Goal: Task Accomplishment & Management: Use online tool/utility

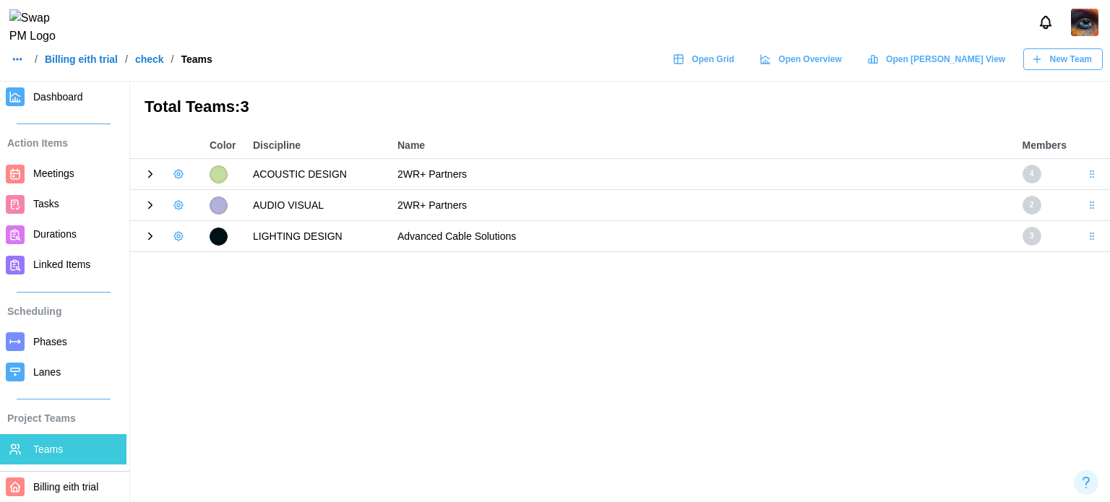
click at [1089, 28] on img at bounding box center [1084, 22] width 27 height 27
click at [1079, 88] on div "Sign Out" at bounding box center [1075, 90] width 45 height 12
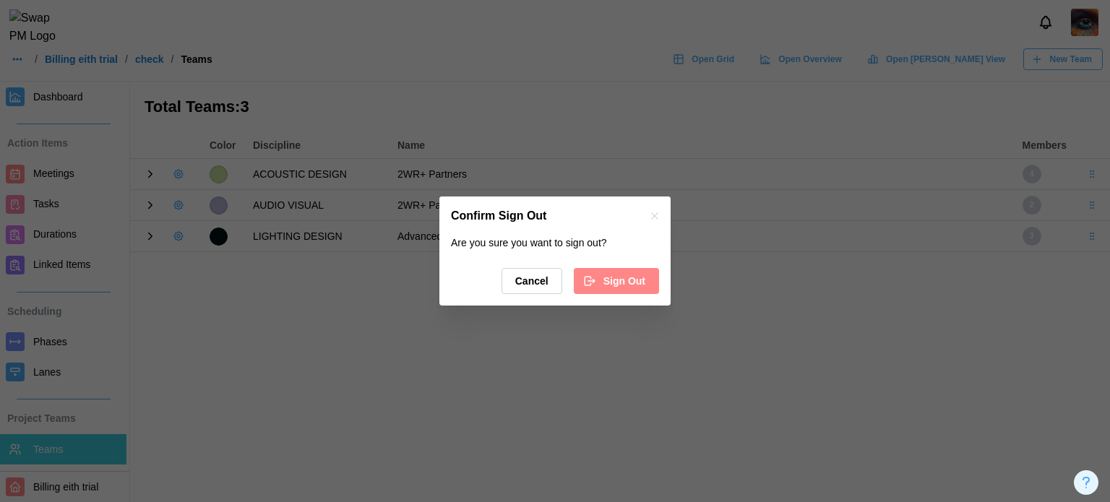
click at [637, 291] on span "Sign Out" at bounding box center [625, 281] width 42 height 25
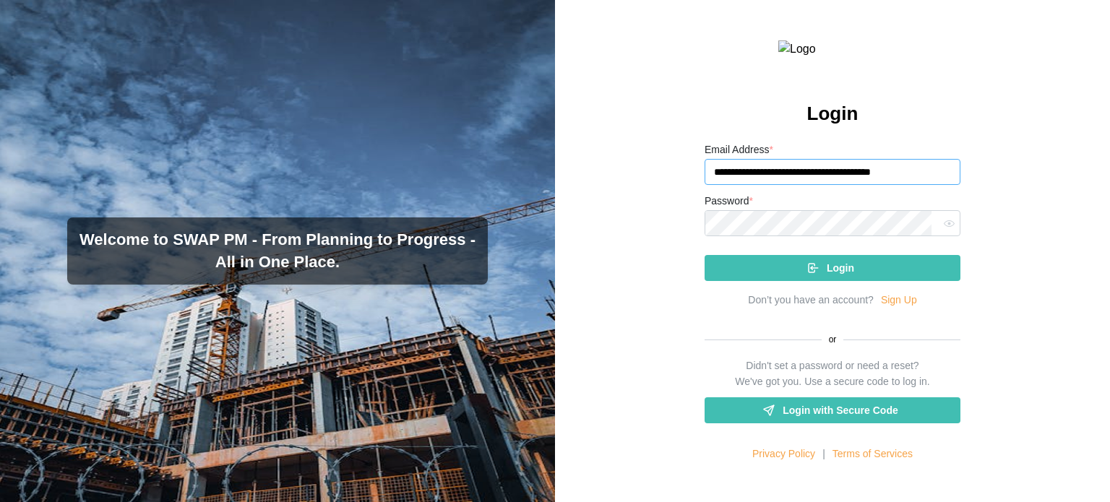
click at [826, 185] on input "**********" at bounding box center [833, 172] width 256 height 26
paste input "**********"
type input "**********"
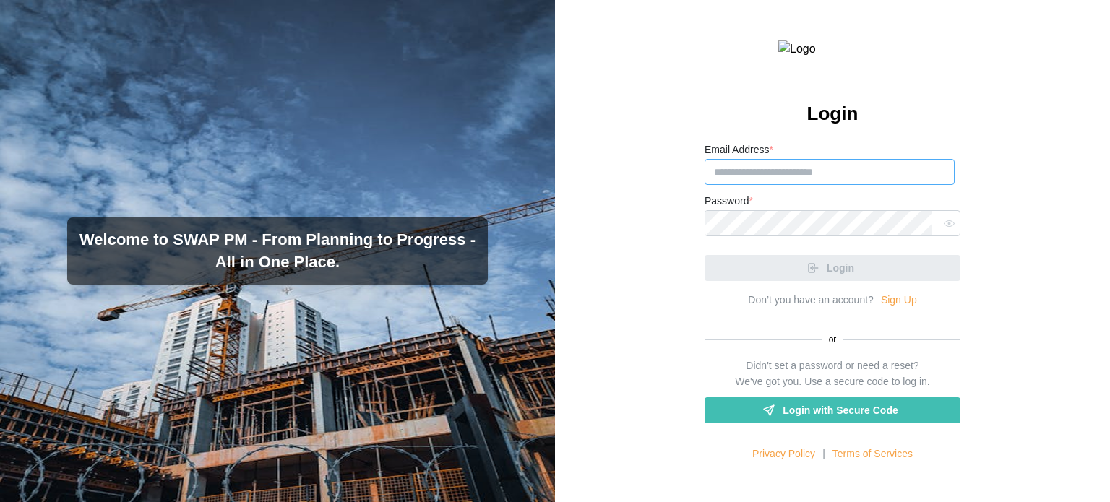
click at [808, 185] on input "Email Address *" at bounding box center [830, 172] width 250 height 26
paste input "**********"
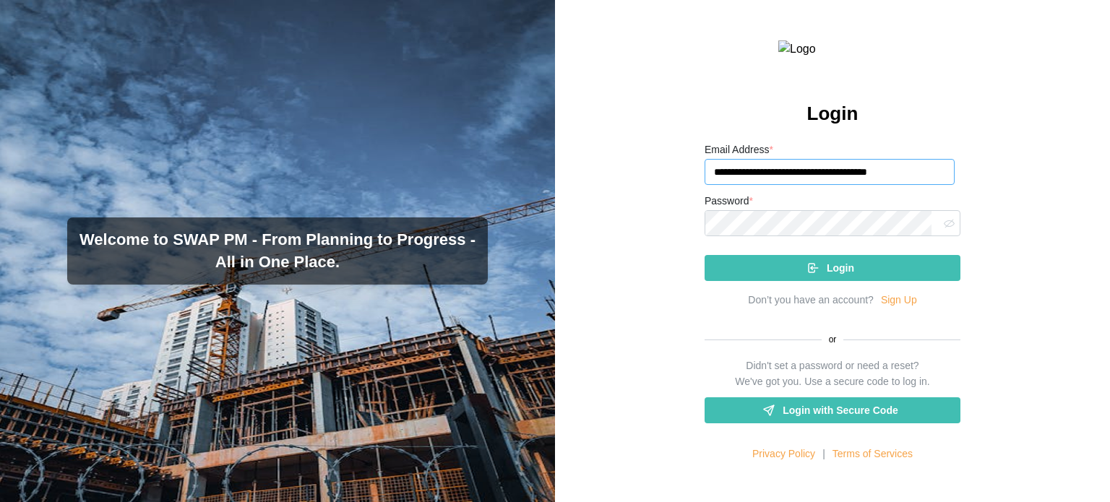
click at [944, 229] on icon "button" at bounding box center [949, 223] width 11 height 11
type input "**********"
click at [798, 236] on div "Password *" at bounding box center [833, 214] width 256 height 44
click at [678, 248] on div "**********" at bounding box center [832, 251] width 555 height 502
click at [705, 255] on button "Login" at bounding box center [833, 268] width 256 height 26
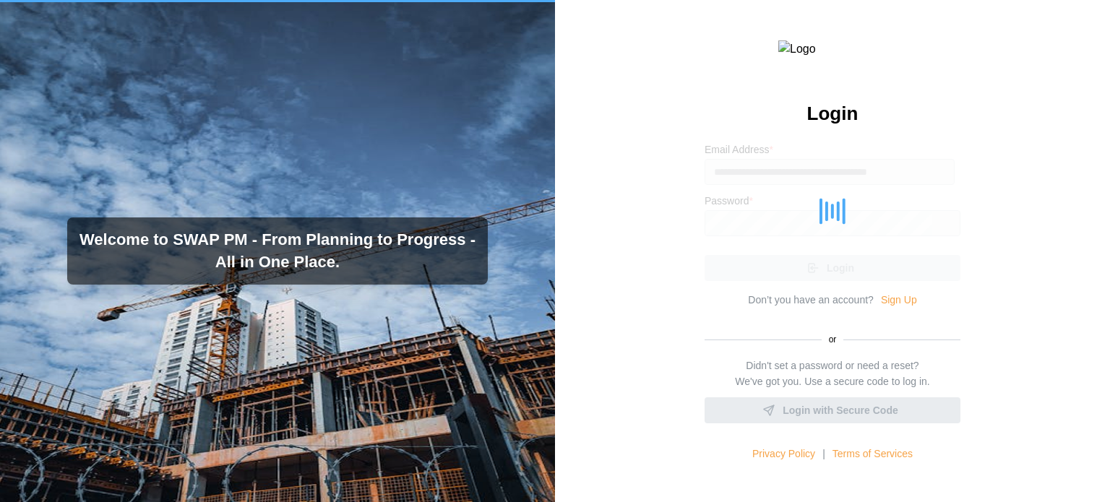
drag, startPoint x: 711, startPoint y: 398, endPoint x: 666, endPoint y: 471, distance: 85.0
click at [711, 398] on div "Didn't set a password or need a reset? We've got you. Use a secure code to log …" at bounding box center [833, 391] width 256 height 64
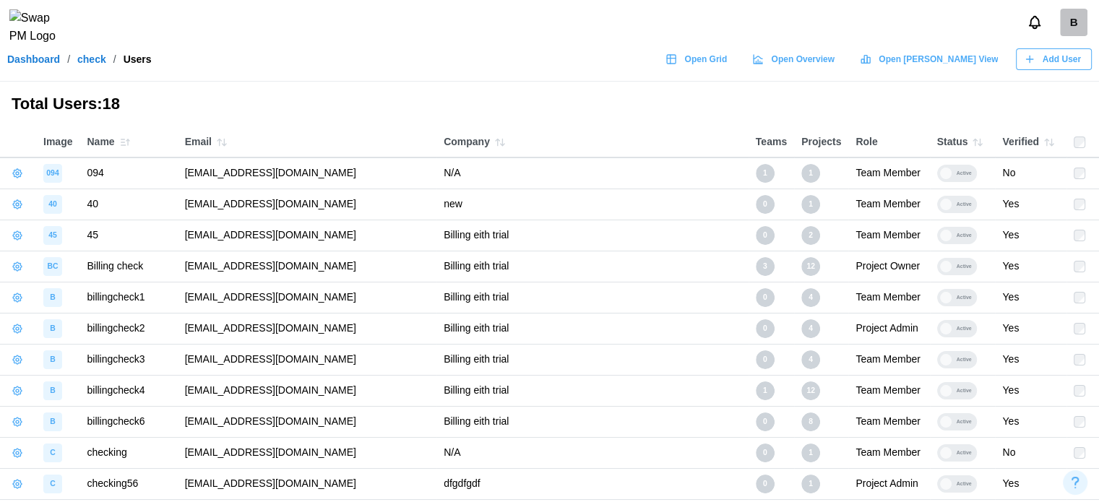
click at [1066, 32] on div "B" at bounding box center [1073, 22] width 27 height 27
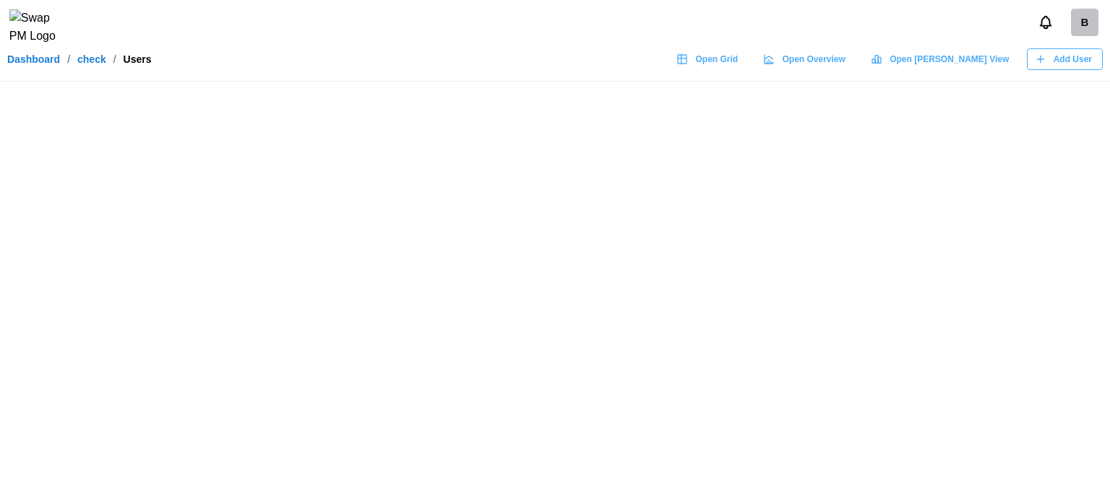
click at [1070, 25] on div "B" at bounding box center [1072, 22] width 77 height 27
click at [1081, 34] on div "B" at bounding box center [1084, 22] width 27 height 27
click at [1077, 36] on div "B" at bounding box center [1084, 22] width 27 height 27
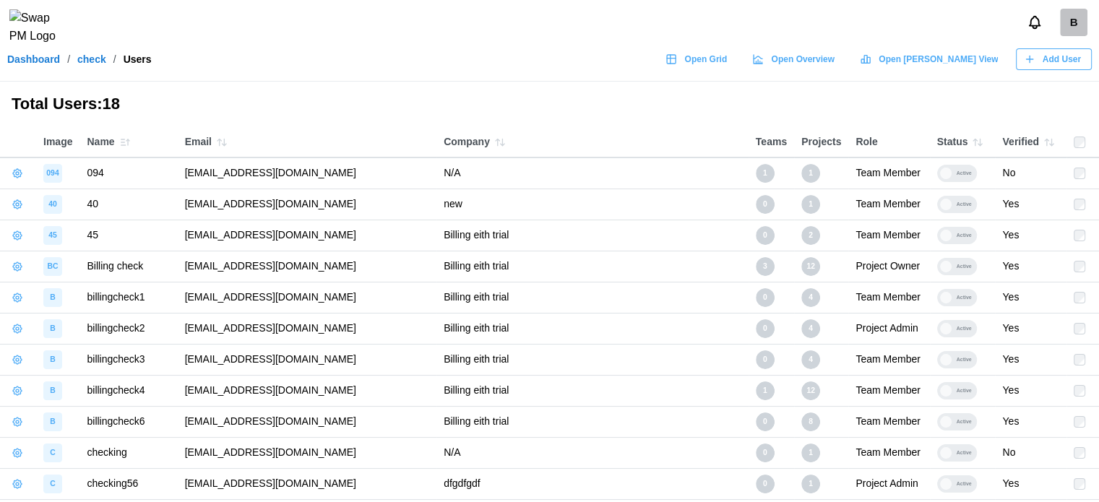
click at [1076, 34] on div "B" at bounding box center [1073, 22] width 27 height 27
click at [1075, 64] on div "My Profile" at bounding box center [1064, 62] width 45 height 16
click at [43, 64] on link "Dashboard" at bounding box center [33, 59] width 53 height 10
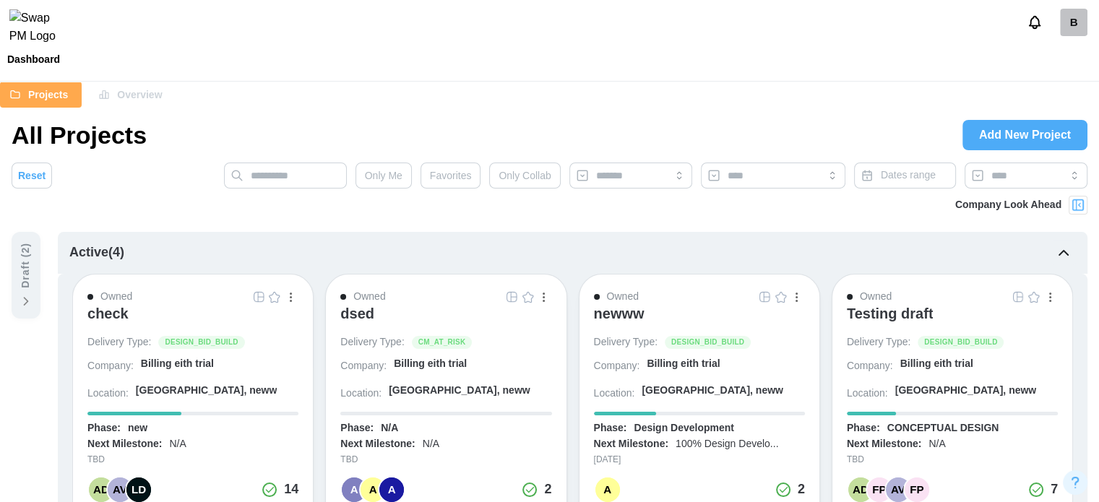
click at [116, 308] on div "check" at bounding box center [107, 313] width 41 height 17
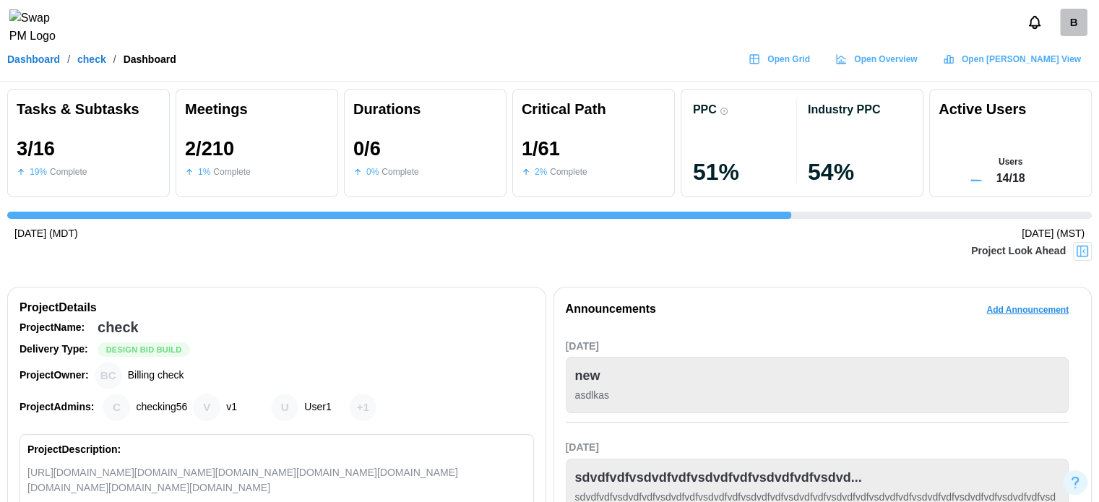
scroll to position [0, 2679]
click at [810, 64] on span "Open Grid" at bounding box center [789, 59] width 43 height 20
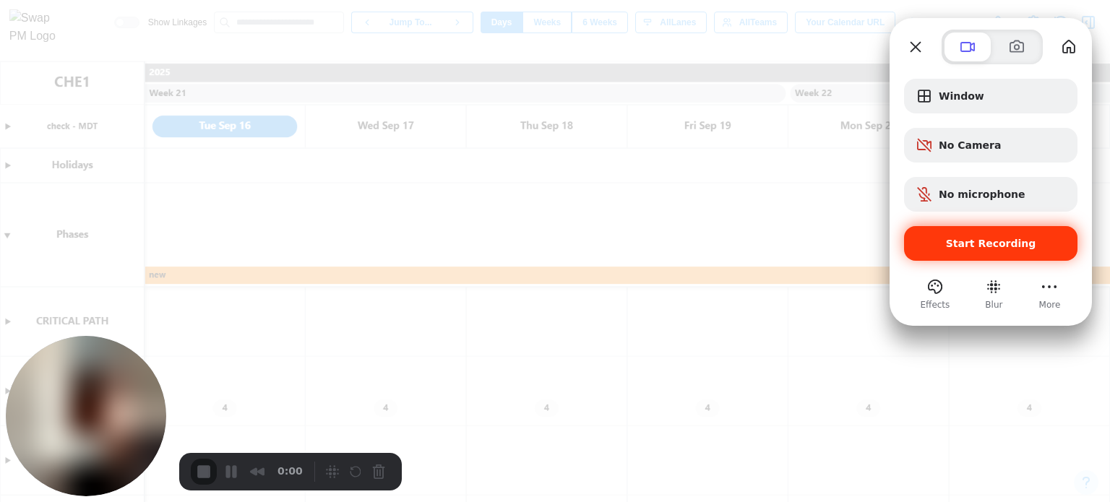
click at [971, 254] on div "Start Recording" at bounding box center [990, 243] width 173 height 35
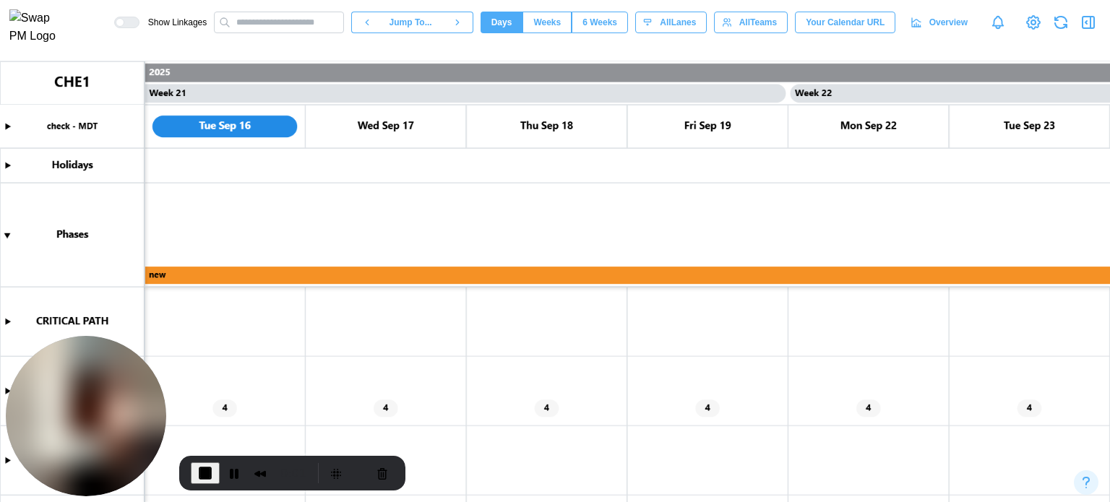
scroll to position [217, 0]
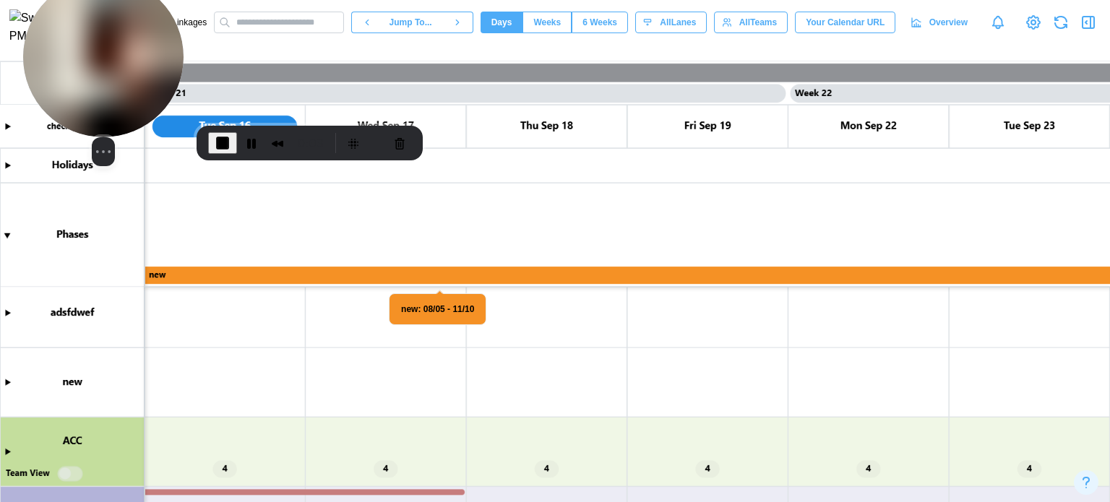
drag, startPoint x: 90, startPoint y: 384, endPoint x: 106, endPoint y: -15, distance: 399.3
click at [106, 0] on html "Show Linkages Jump To... Days Weeks 6 Weeks days All Lanes All Teams Your Calen…" at bounding box center [555, 251] width 1110 height 502
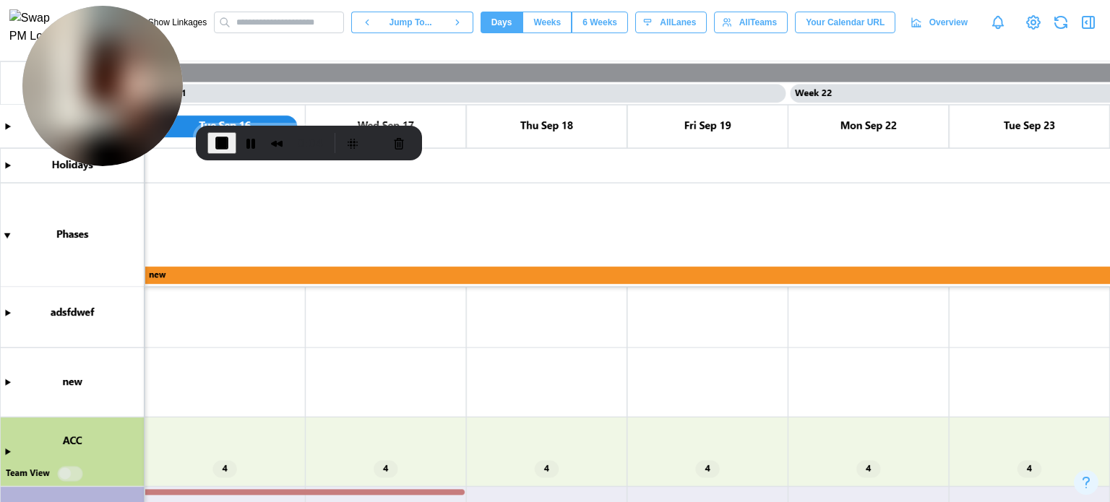
scroll to position [72, 0]
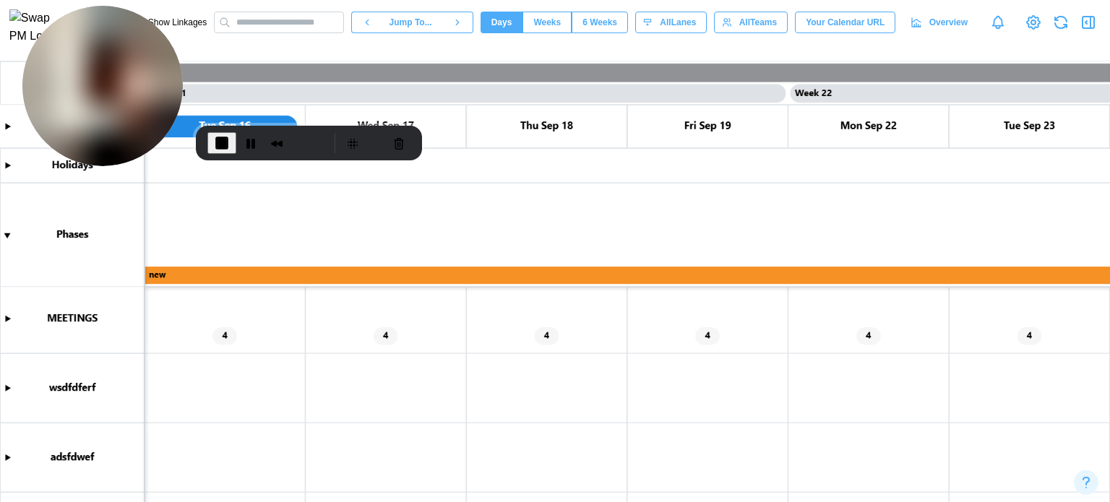
click at [4, 323] on canvas at bounding box center [555, 281] width 1110 height 441
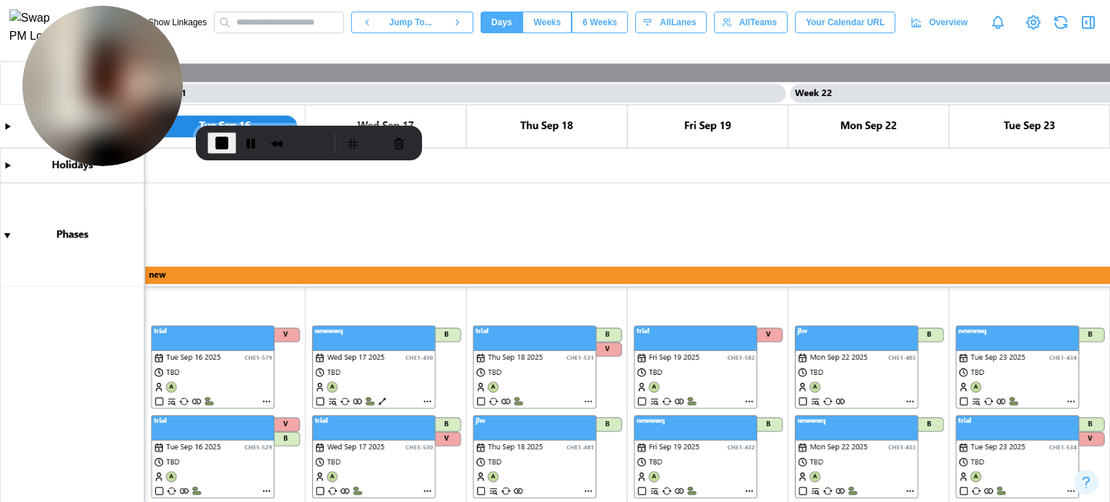
click at [267, 402] on canvas at bounding box center [555, 281] width 1110 height 441
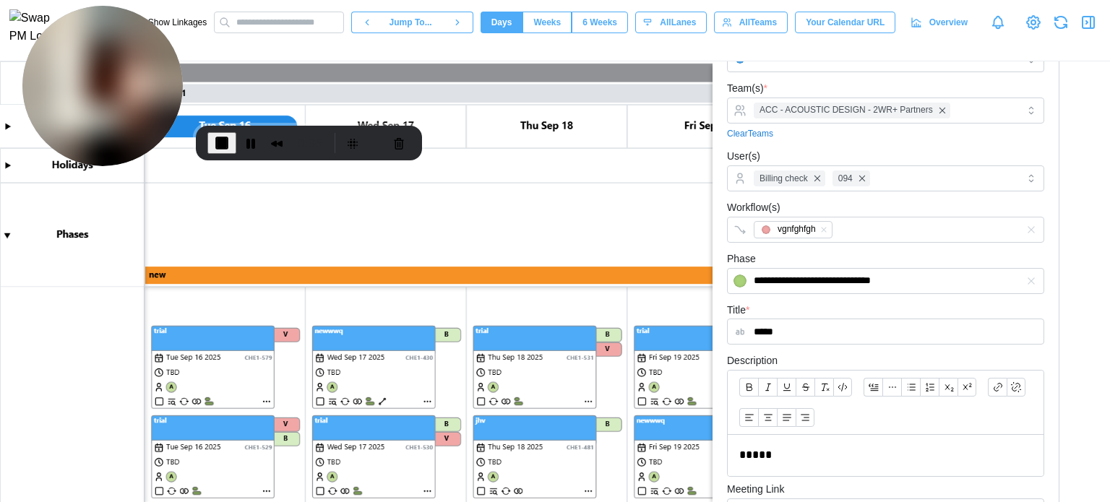
scroll to position [0, 0]
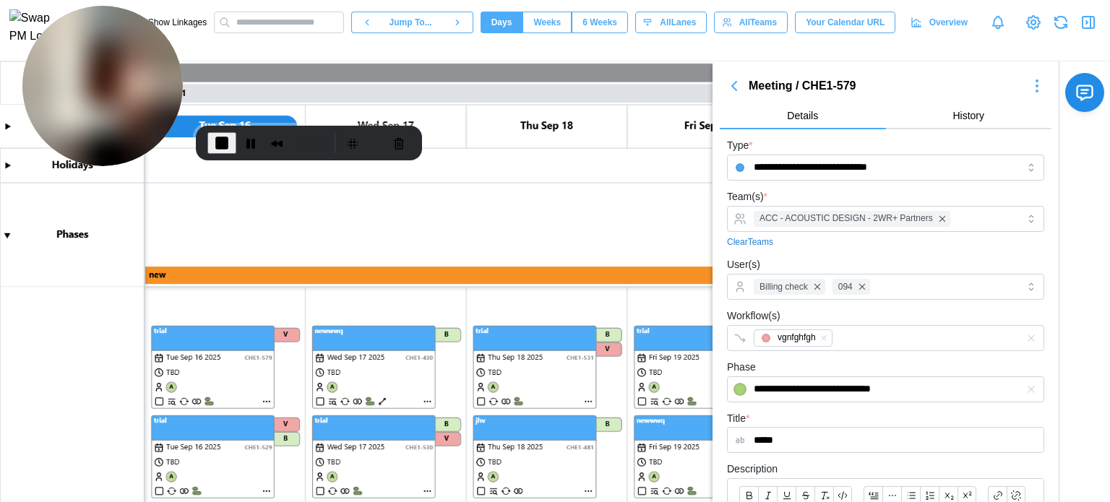
click at [734, 94] on icon "button" at bounding box center [734, 85] width 17 height 17
click at [1096, 14] on div "Show Linkages Jump To... Days Weeks 6 Weeks days All Lanes All Teams Your Calen…" at bounding box center [555, 22] width 1110 height 45
click at [1091, 27] on icon "button" at bounding box center [1091, 23] width 0 height 12
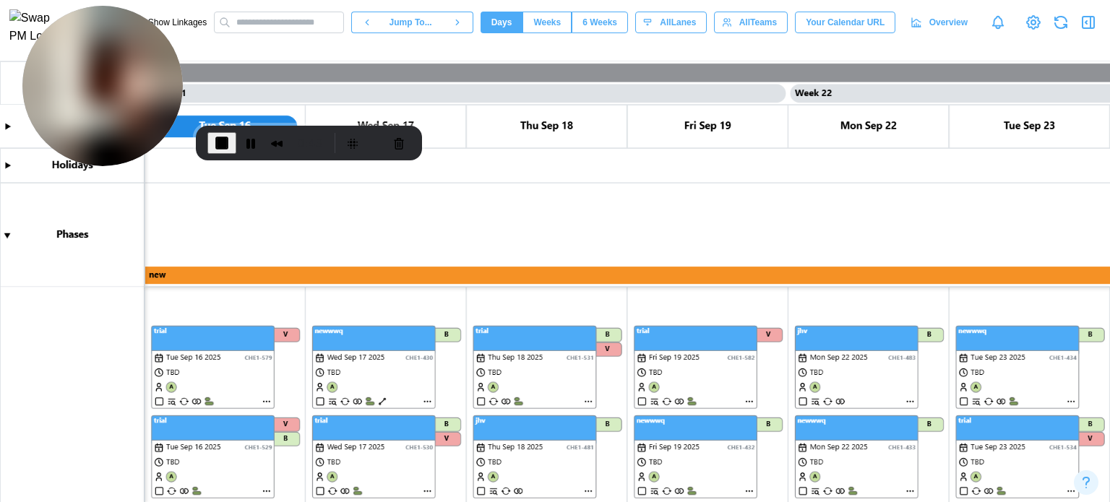
click at [1089, 29] on icon "button" at bounding box center [1088, 22] width 17 height 17
click at [1087, 30] on icon "button" at bounding box center [1088, 22] width 17 height 17
click at [1083, 28] on icon "button" at bounding box center [1089, 23] width 12 height 12
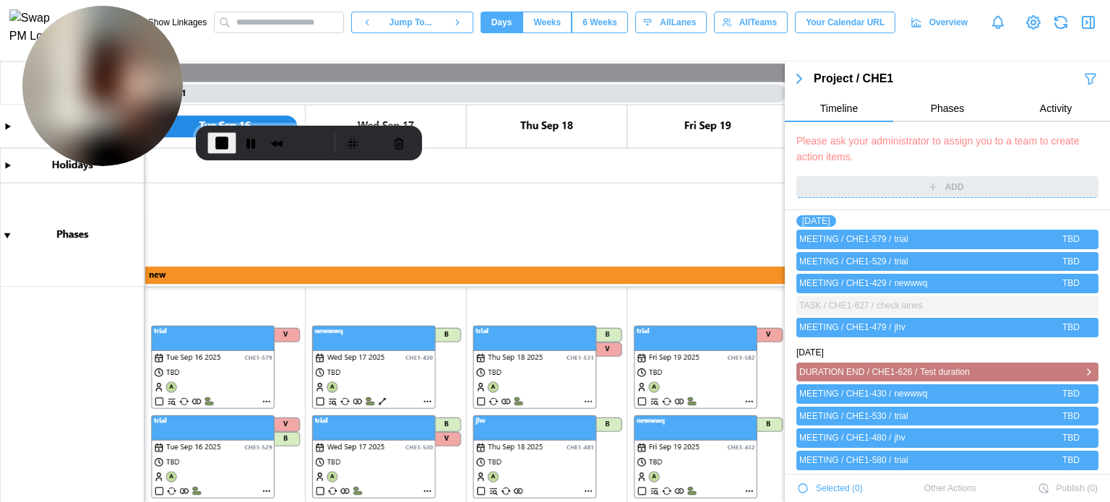
click at [1084, 368] on icon "button" at bounding box center [1090, 372] width 12 height 17
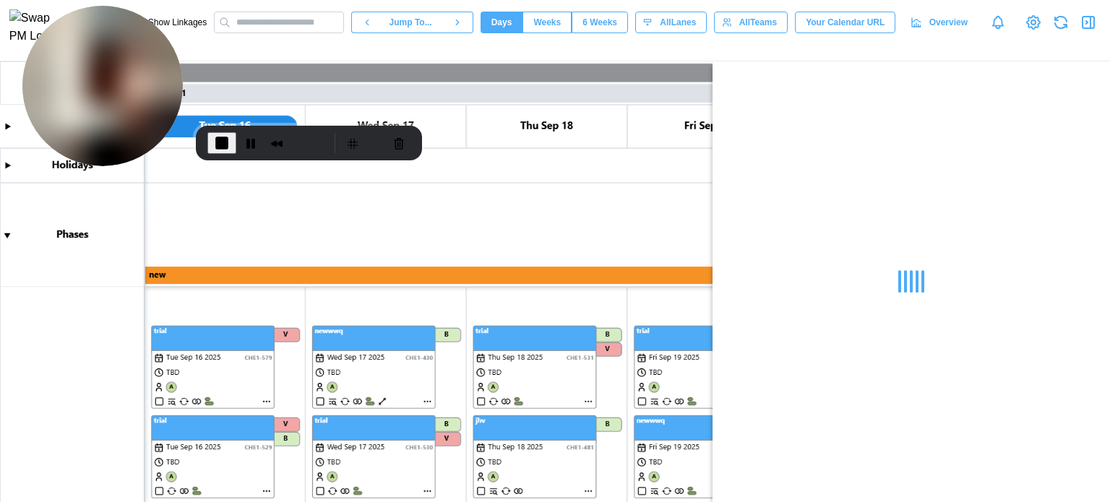
scroll to position [0, 0]
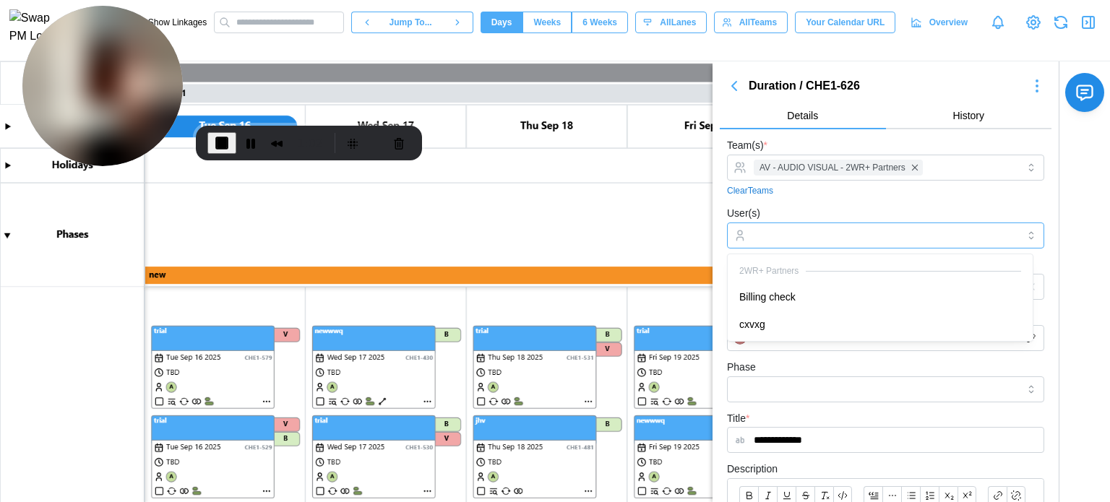
click at [776, 238] on input "User(s)" at bounding box center [886, 236] width 264 height 12
click at [940, 164] on div "AV - AUDIO VISUAL - 2WR+ Partners" at bounding box center [883, 167] width 267 height 25
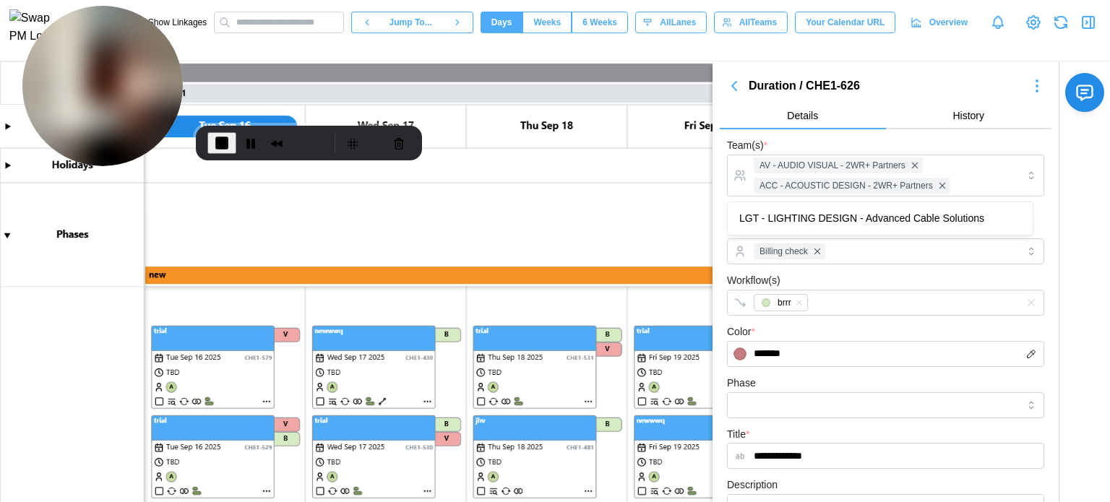
click at [922, 137] on div "Team(s) * AV - AUDIO VISUAL - 2WR+ Partners ACC - ACOUSTIC DESIGN - 2WR+ Partne…" at bounding box center [885, 175] width 317 height 77
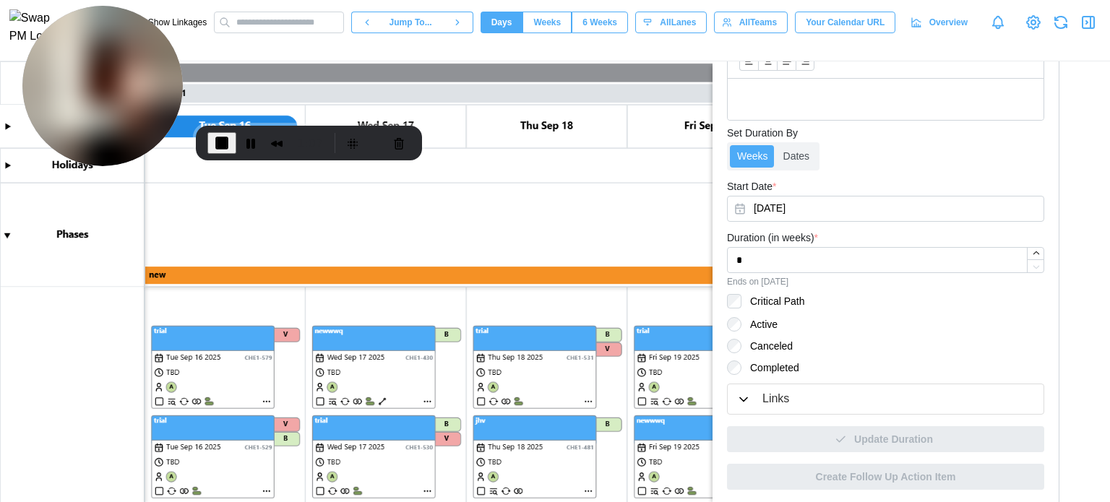
click at [761, 366] on label "Completed" at bounding box center [771, 368] width 58 height 14
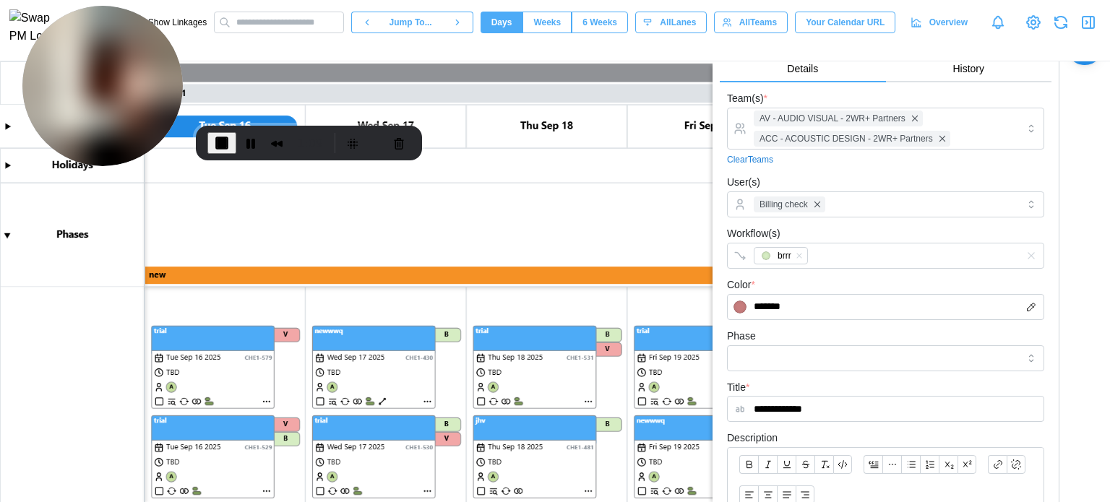
scroll to position [0, 0]
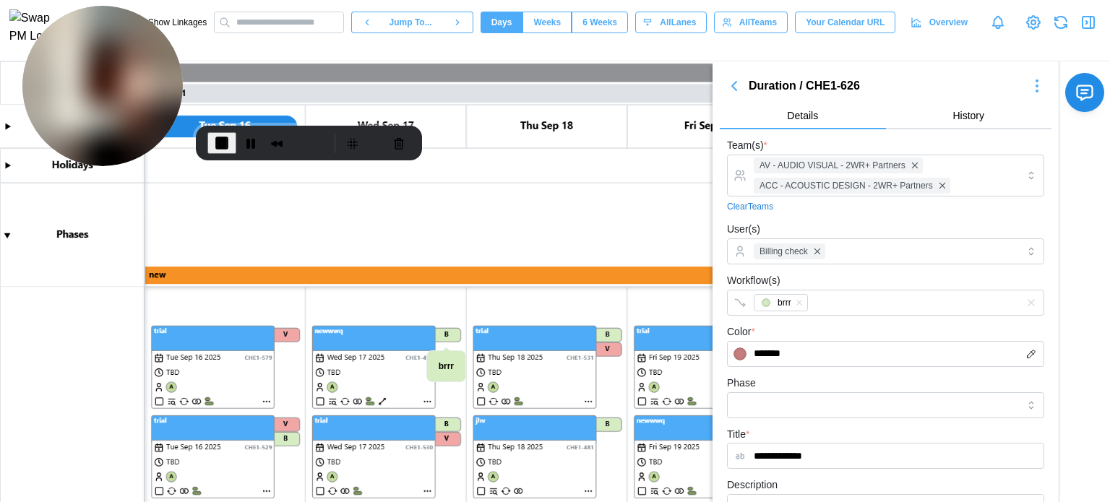
click at [255, 369] on canvas at bounding box center [555, 281] width 1110 height 441
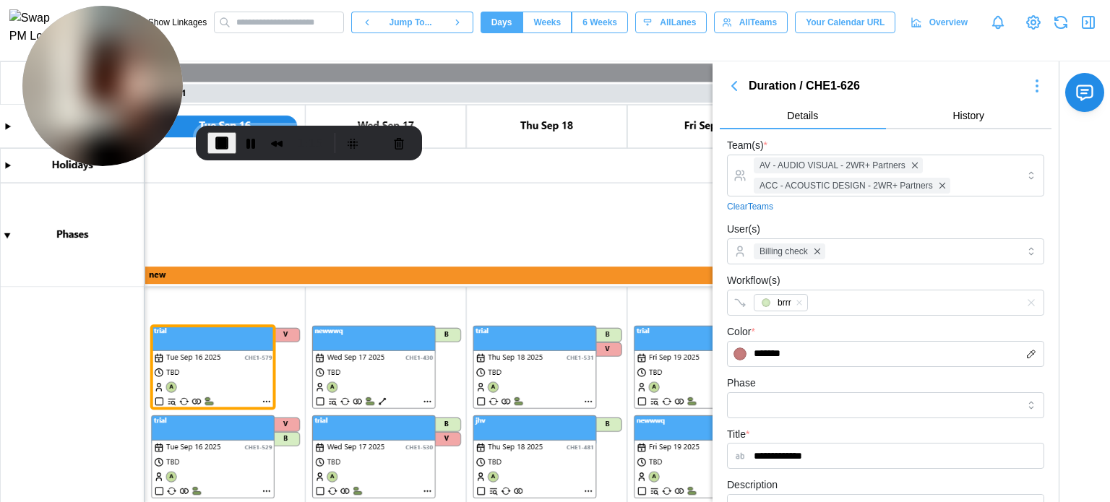
click at [249, 376] on canvas at bounding box center [555, 281] width 1110 height 441
drag, startPoint x: 732, startPoint y: 94, endPoint x: 625, endPoint y: 56, distance: 114.3
click at [732, 95] on icon "button" at bounding box center [734, 85] width 17 height 17
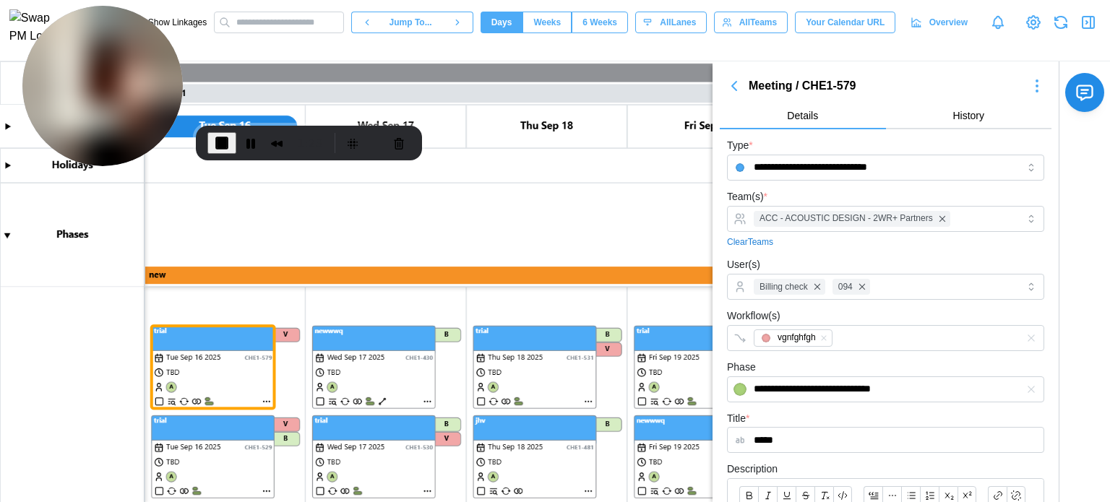
click at [735, 83] on icon "button" at bounding box center [734, 86] width 4 height 9
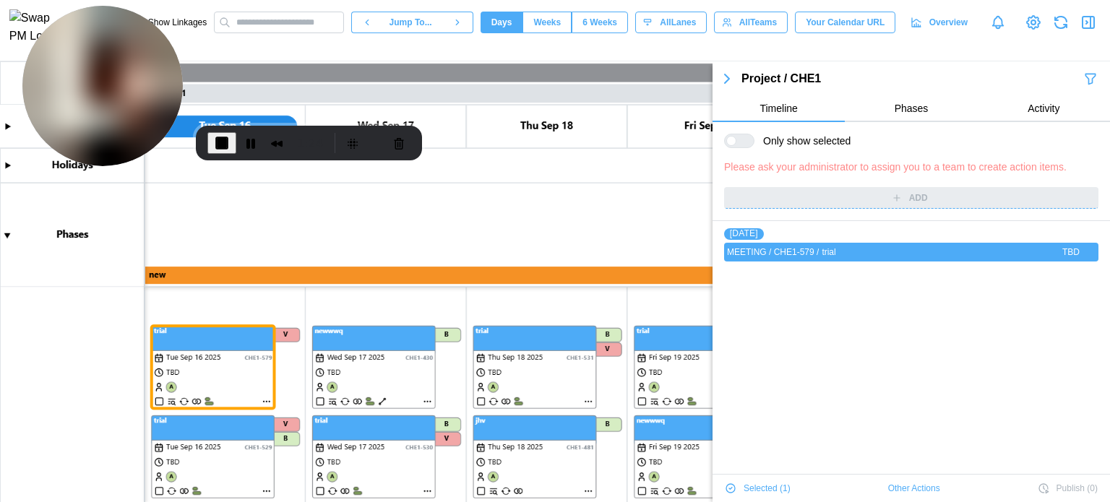
drag, startPoint x: 897, startPoint y: 488, endPoint x: 833, endPoint y: 453, distance: 72.5
click at [897, 488] on span "Other Actions" at bounding box center [914, 489] width 52 height 20
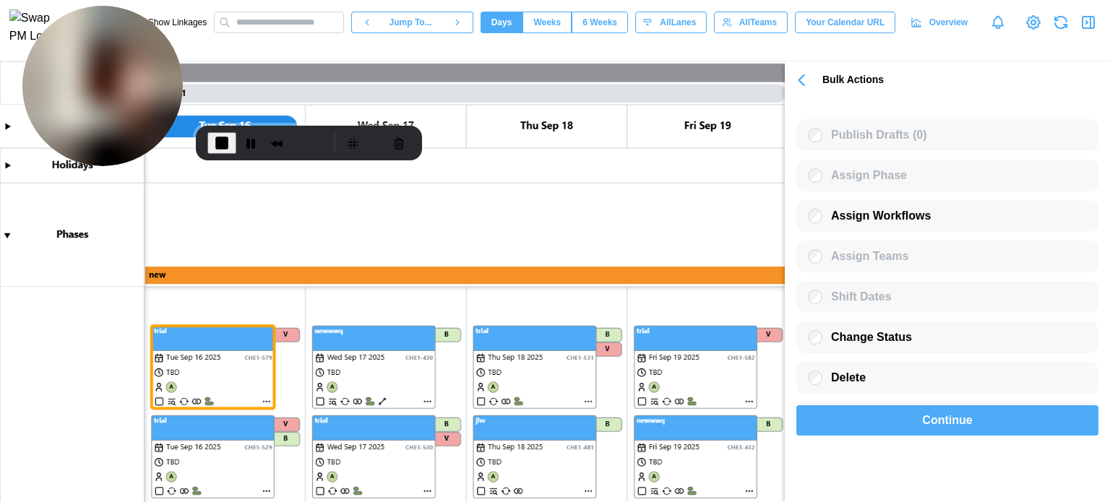
click at [899, 418] on div "Continue" at bounding box center [947, 420] width 269 height 29
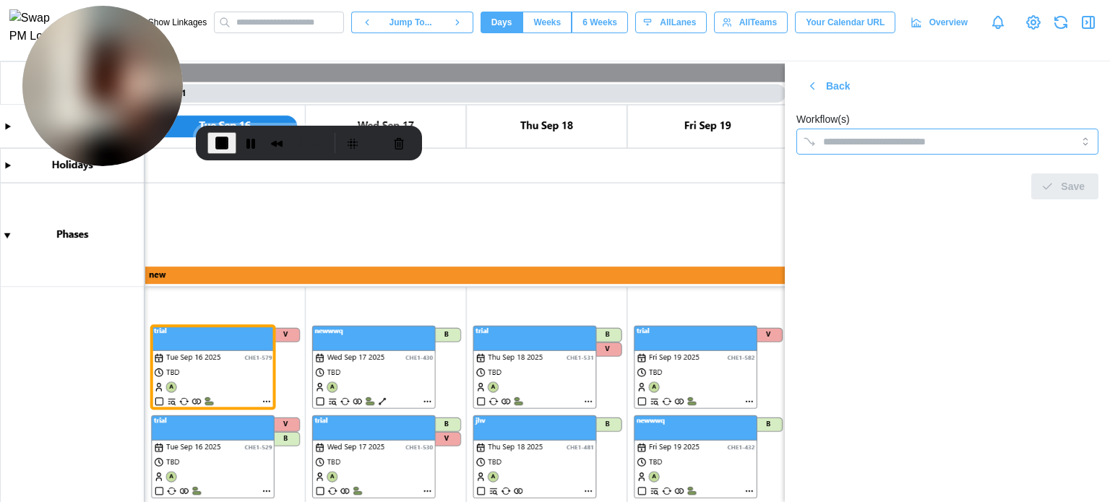
click at [887, 145] on input "Workflow(s)" at bounding box center [934, 142] width 223 height 12
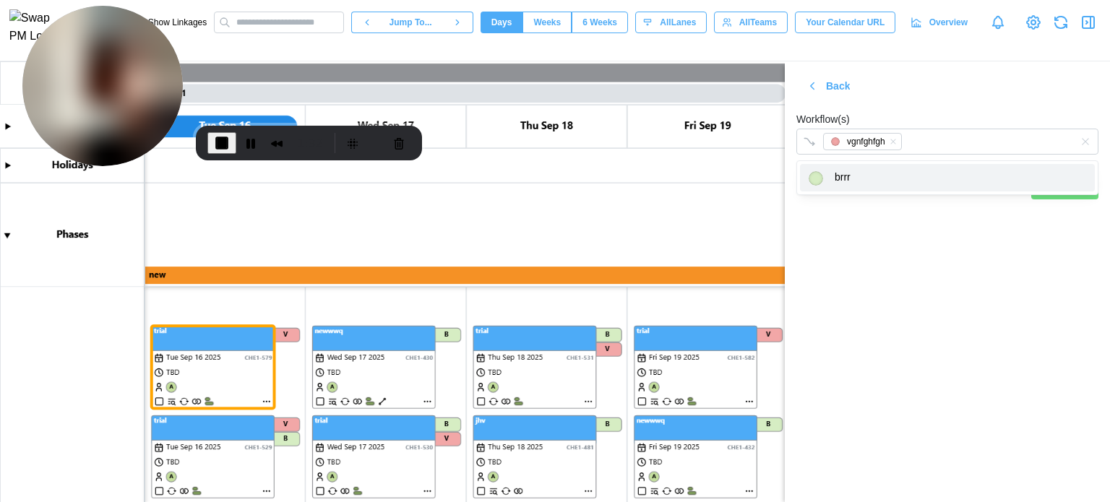
click at [1018, 228] on section "Back Workflow(s) vgnfghfgh Save" at bounding box center [947, 281] width 325 height 441
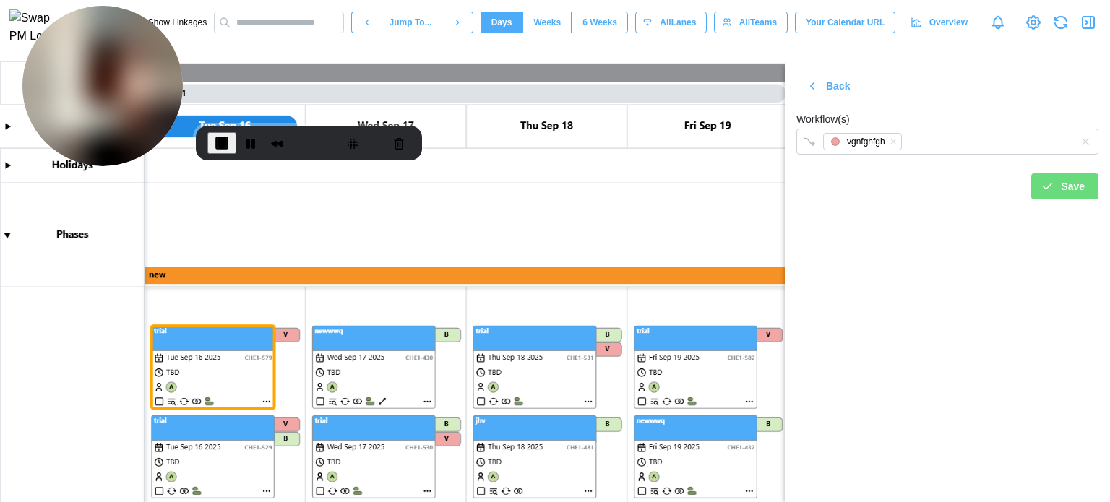
click at [1052, 191] on icon "submit" at bounding box center [1047, 186] width 13 height 13
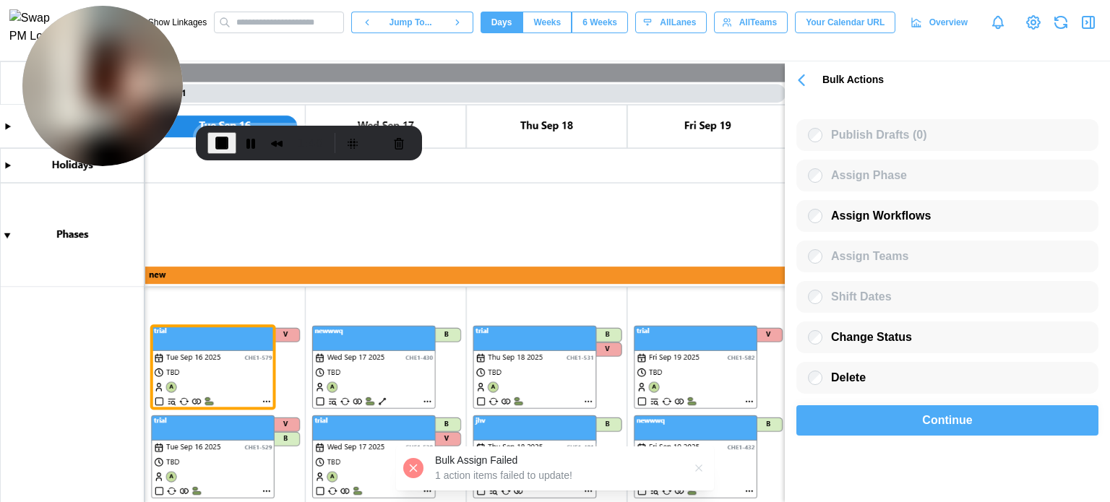
click at [908, 417] on div "Continue" at bounding box center [947, 420] width 269 height 29
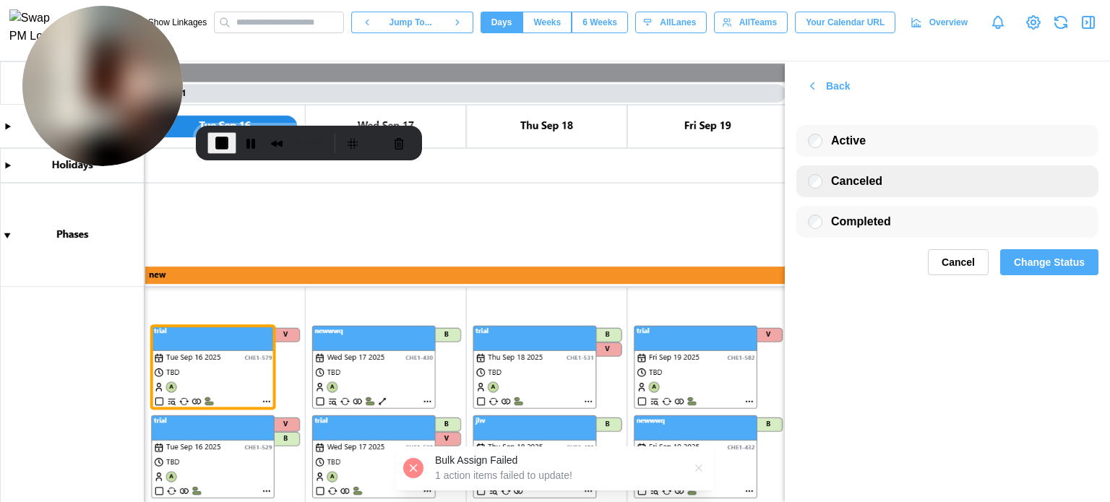
click at [859, 181] on span "Canceled" at bounding box center [856, 181] width 51 height 12
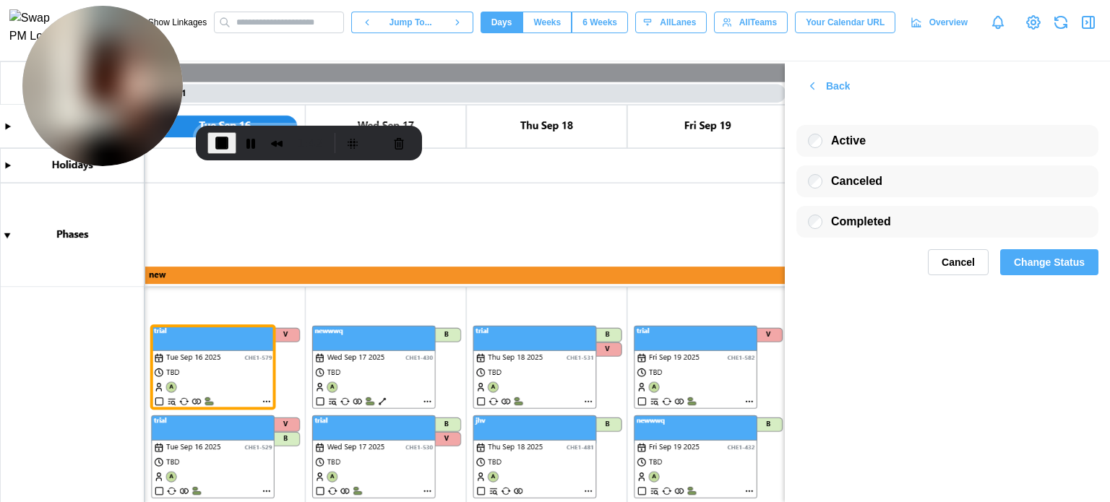
click at [1044, 265] on span "Change Status" at bounding box center [1049, 262] width 71 height 25
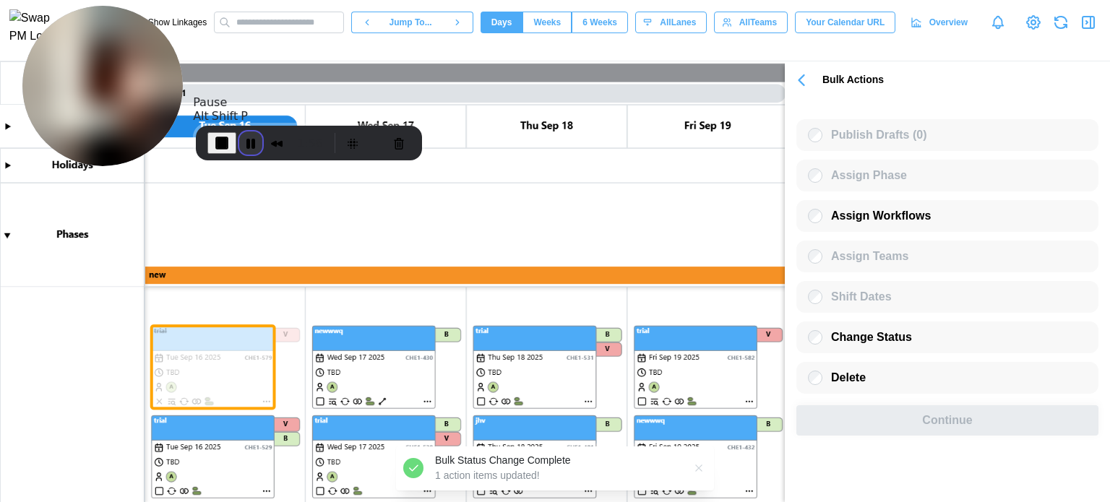
click at [239, 146] on button "Pause Recording" at bounding box center [250, 143] width 23 height 23
click at [220, 142] on button "End Recording" at bounding box center [218, 143] width 23 height 23
